Goal: Transaction & Acquisition: Purchase product/service

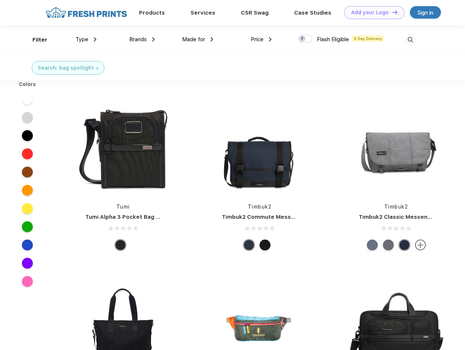
click at [371, 12] on link "Add your Logo Design Tool" at bounding box center [374, 12] width 60 height 13
click at [0, 0] on div "Design Tool" at bounding box center [0, 0] width 0 height 0
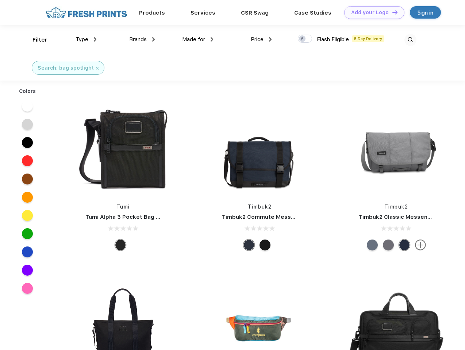
click at [391, 12] on link "Add your Logo Design Tool" at bounding box center [374, 12] width 60 height 13
click at [35, 40] on div "Filter" at bounding box center [39, 40] width 15 height 8
click at [86, 39] on span "Type" at bounding box center [81, 39] width 13 height 7
click at [142, 39] on span "Brands" at bounding box center [138, 39] width 18 height 7
click at [198, 39] on span "Made for" at bounding box center [193, 39] width 23 height 7
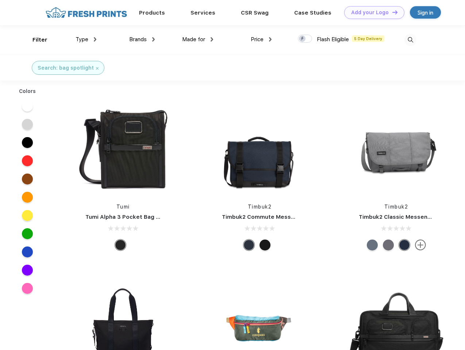
click at [261, 39] on span "Price" at bounding box center [256, 39] width 13 height 7
click at [305, 39] on div at bounding box center [305, 39] width 14 height 8
click at [302, 39] on input "checkbox" at bounding box center [300, 36] width 5 height 5
click at [410, 40] on img at bounding box center [410, 40] width 12 height 12
